Goal: Navigation & Orientation: Find specific page/section

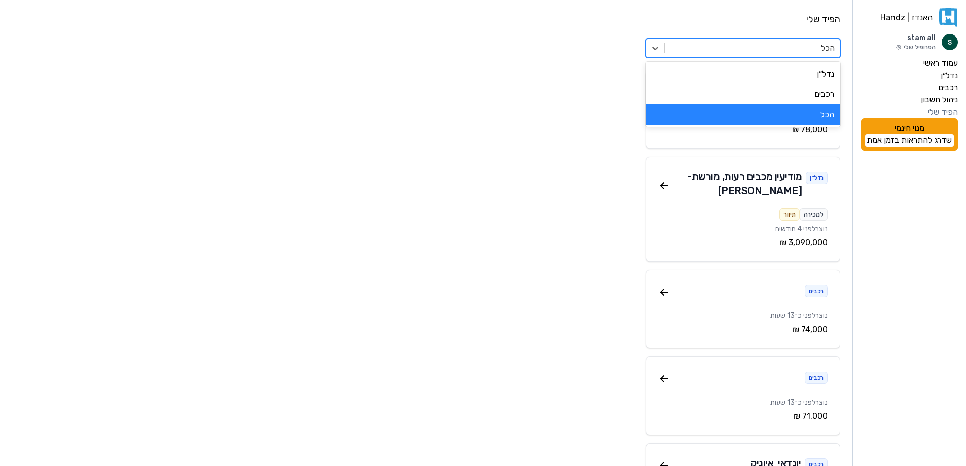
click at [725, 41] on div "הכל" at bounding box center [752, 48] width 175 height 18
click at [803, 93] on div "רכבים" at bounding box center [743, 94] width 195 height 20
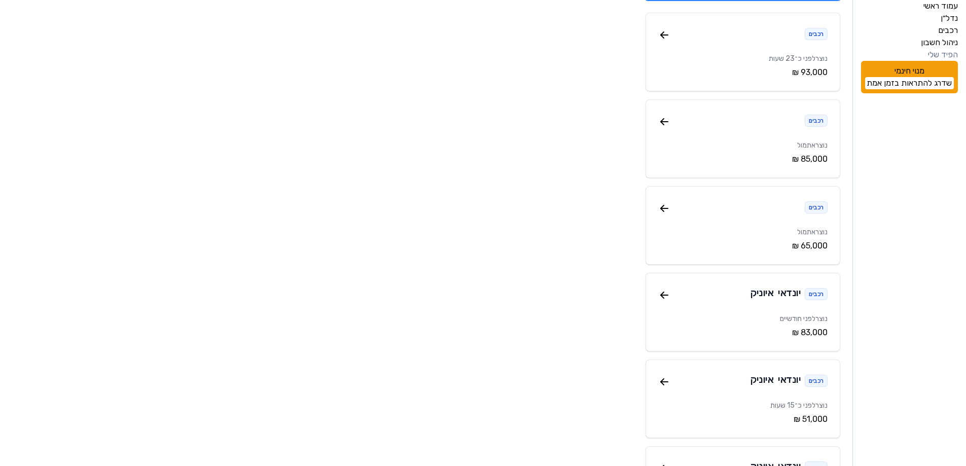
scroll to position [101, 0]
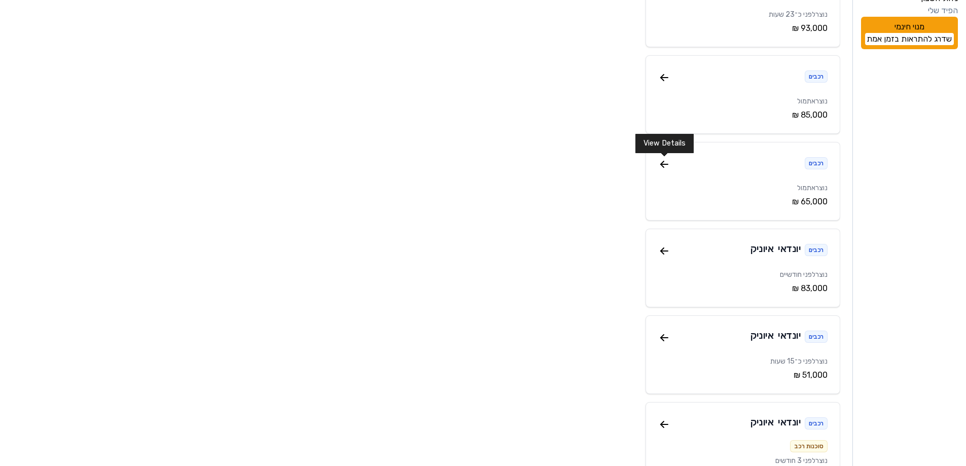
click at [661, 164] on icon at bounding box center [662, 162] width 3 height 3
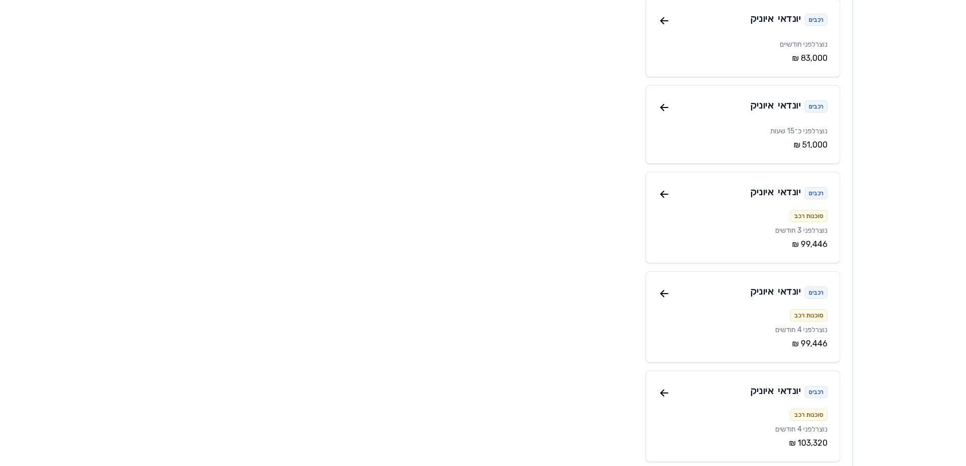
scroll to position [355, 0]
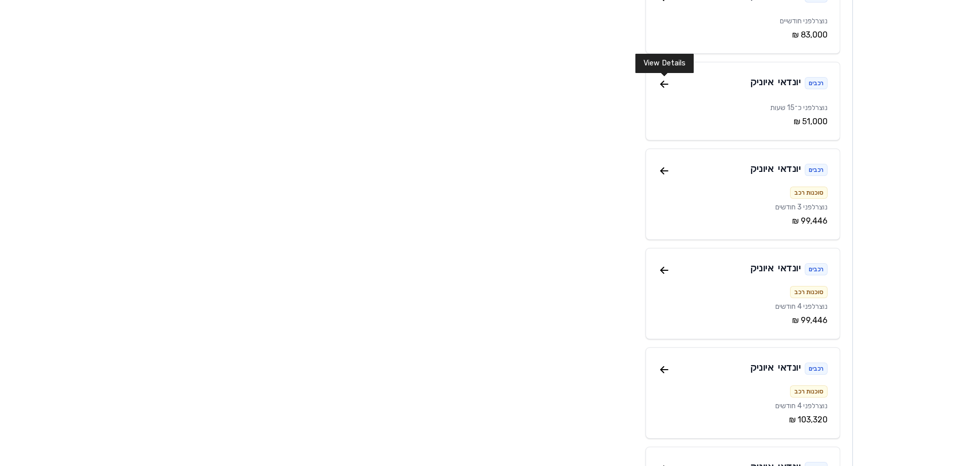
click at [669, 83] on icon at bounding box center [664, 84] width 12 height 12
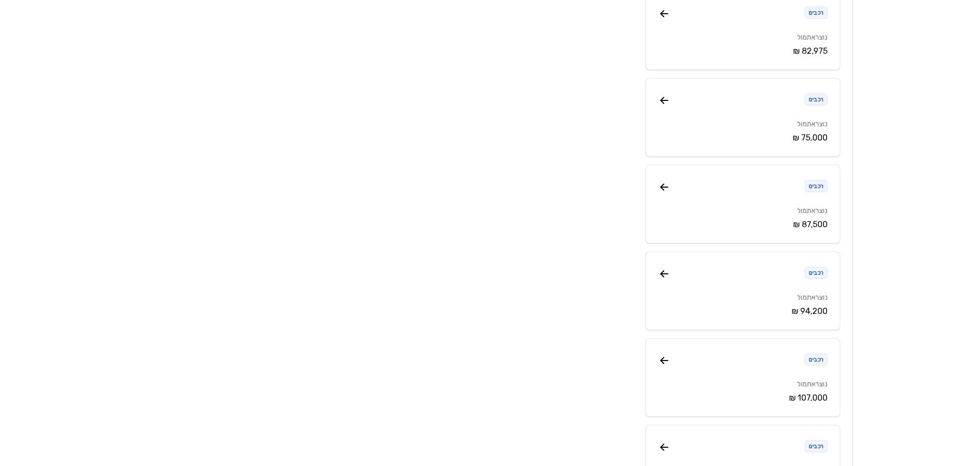
scroll to position [1825, 0]
click at [664, 105] on icon at bounding box center [664, 102] width 12 height 12
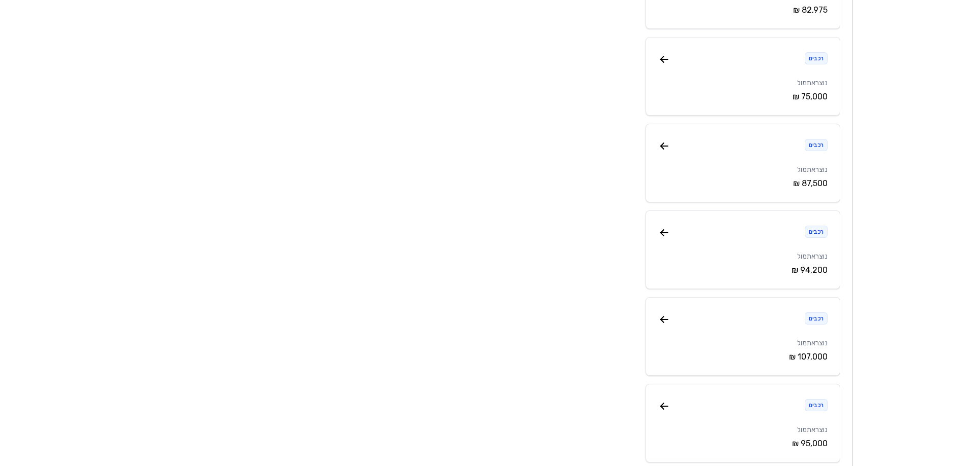
scroll to position [2028, 0]
